Goal: Information Seeking & Learning: Learn about a topic

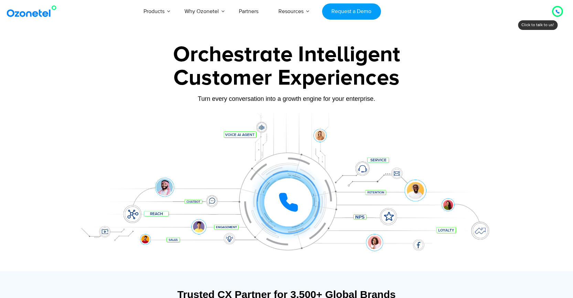
click at [31, 148] on div at bounding box center [286, 154] width 573 height 234
click at [291, 195] on icon at bounding box center [288, 202] width 21 height 21
click at [285, 203] on icon at bounding box center [288, 202] width 17 height 17
click at [288, 205] on icon at bounding box center [288, 202] width 17 height 17
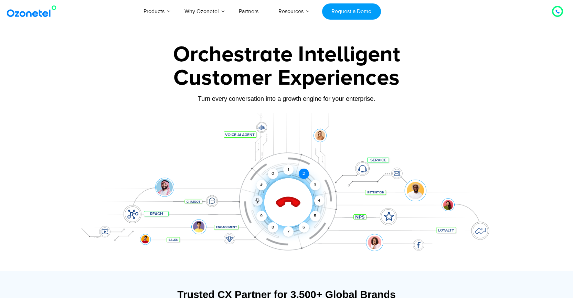
click at [303, 171] on div "2" at bounding box center [303, 173] width 10 height 10
click at [288, 171] on div "1" at bounding box center [288, 169] width 10 height 10
click at [288, 201] on icon at bounding box center [288, 202] width 24 height 24
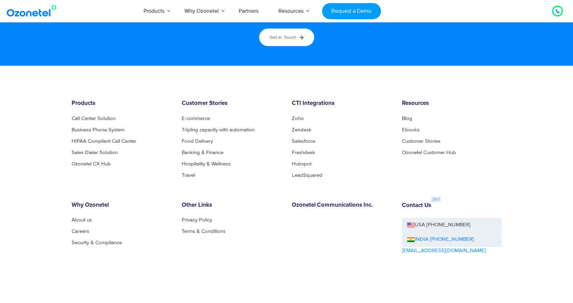
scroll to position [3739, 0]
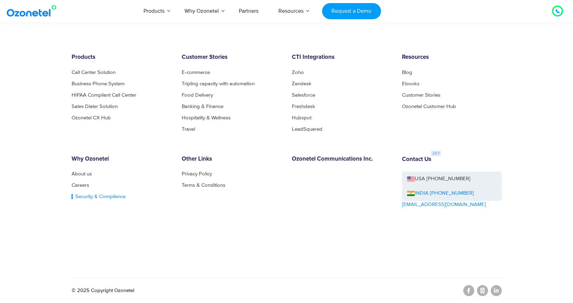
click at [86, 195] on link "Security & Compliance" at bounding box center [99, 196] width 54 height 5
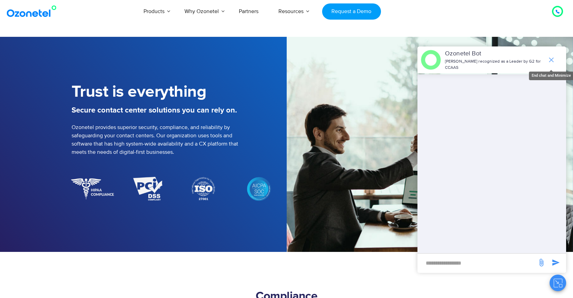
click at [552, 57] on icon "end chat or minimize" at bounding box center [551, 60] width 8 height 8
